Goal: Use online tool/utility: Utilize a website feature to perform a specific function

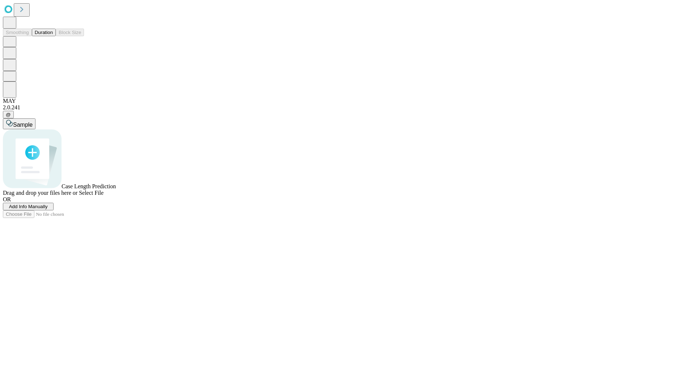
click at [48, 209] on span "Add Info Manually" at bounding box center [28, 206] width 39 height 5
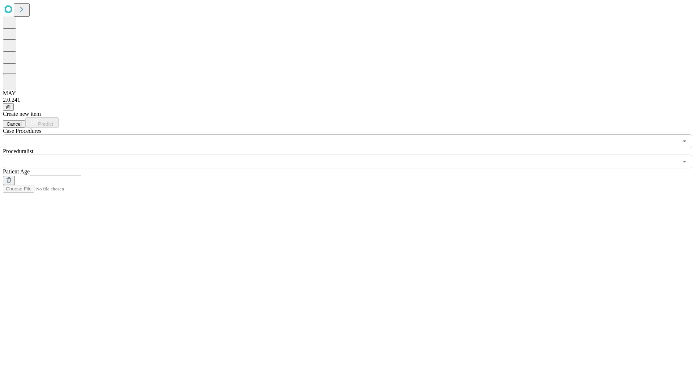
click at [81, 169] on input "text" at bounding box center [55, 172] width 51 height 7
type input "**"
click at [353, 155] on input "text" at bounding box center [340, 162] width 675 height 14
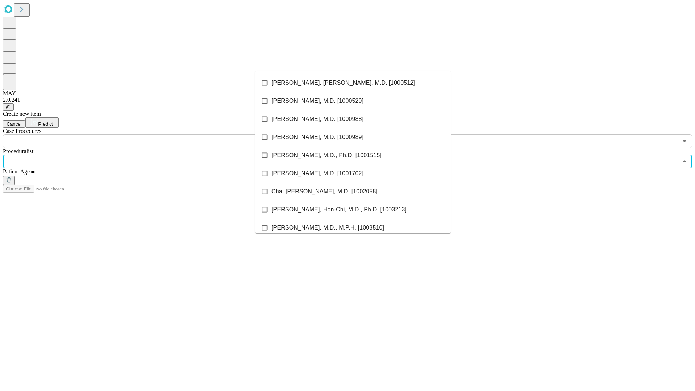
click at [353, 83] on li "[PERSON_NAME], [PERSON_NAME], M.D. [1000512]" at bounding box center [352, 83] width 195 height 18
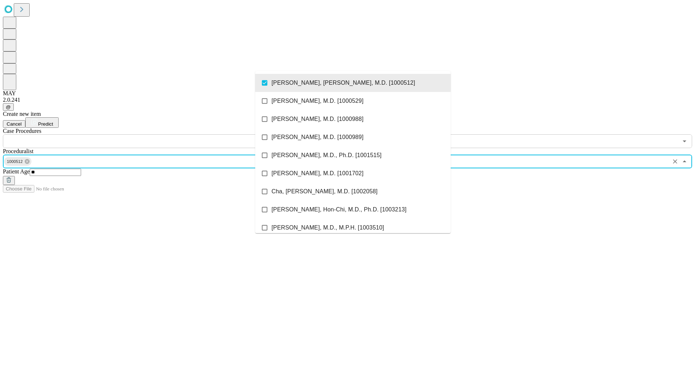
click at [152, 134] on input "text" at bounding box center [340, 141] width 675 height 14
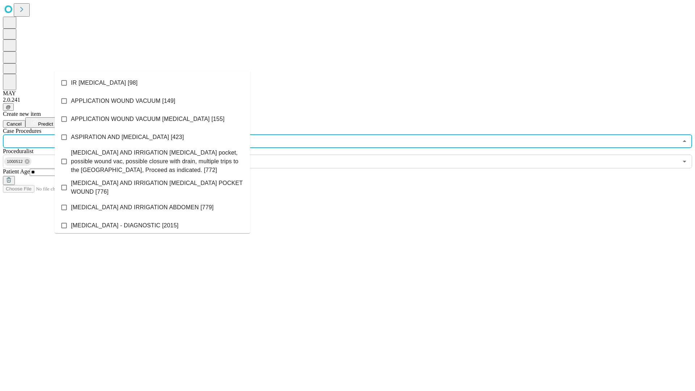
click at [152, 83] on li "IR [MEDICAL_DATA] [98]" at bounding box center [152, 83] width 195 height 18
click at [53, 121] on span "Predict" at bounding box center [45, 123] width 15 height 5
